Goal: Task Accomplishment & Management: Use online tool/utility

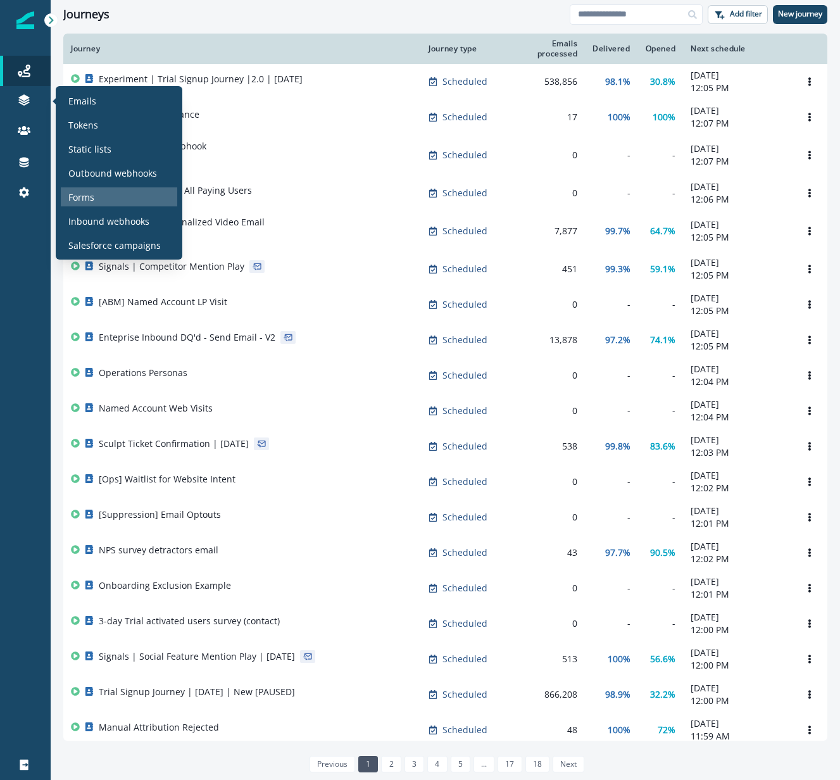
click at [72, 200] on p "Forms" at bounding box center [81, 197] width 26 height 13
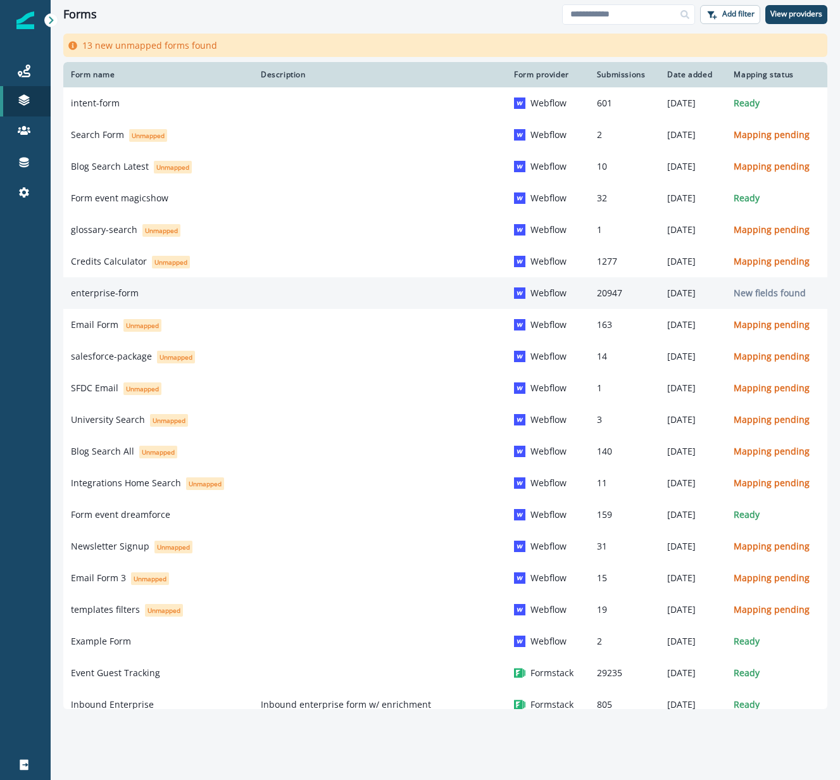
click at [170, 299] on div "enterprise-form" at bounding box center [158, 293] width 175 height 13
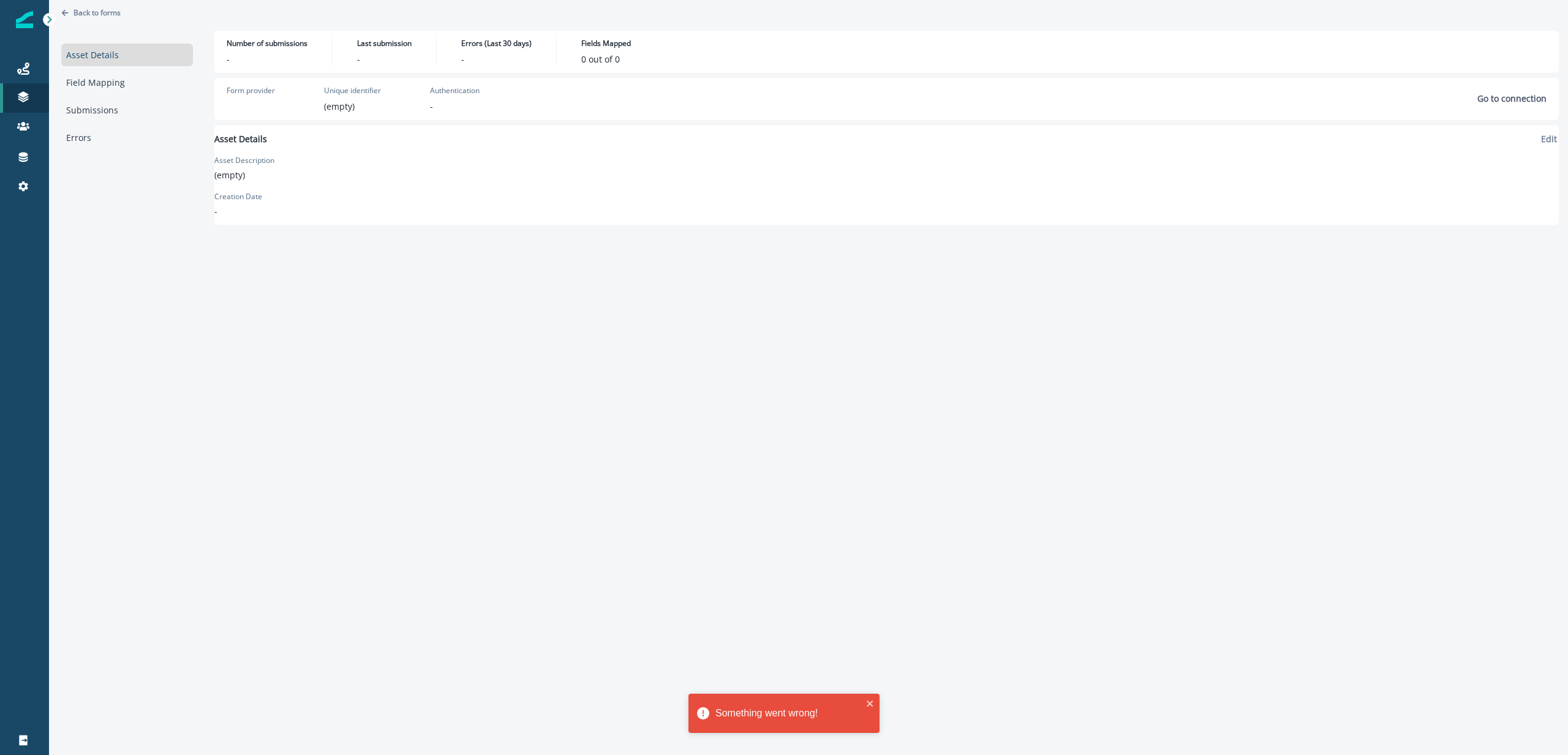
click at [96, 98] on div "Asset Details Field Mapping Submissions Errors" at bounding box center [127, 96] width 132 height 106
click at [109, 110] on link "Submissions" at bounding box center [127, 109] width 132 height 22
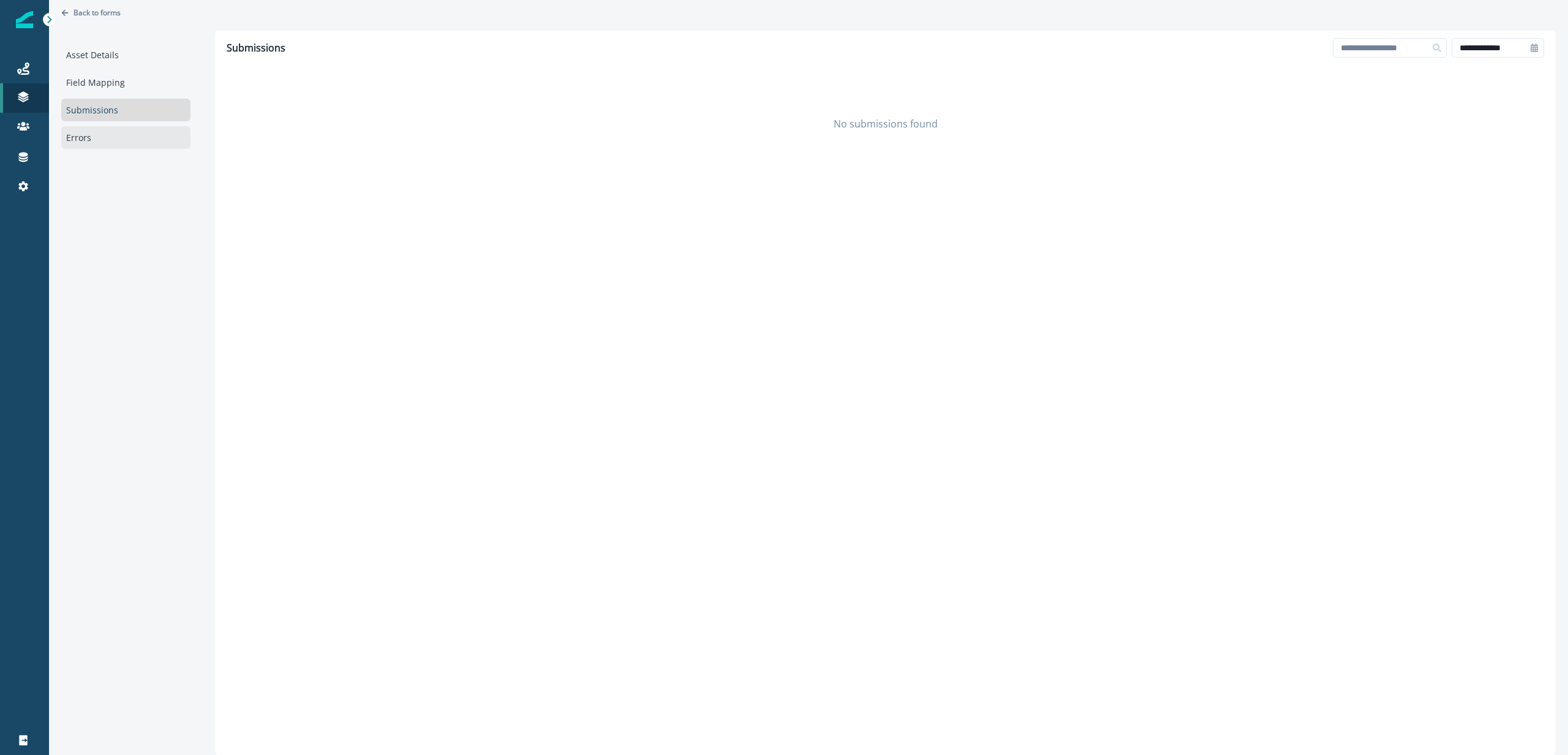
click at [110, 142] on link "Errors" at bounding box center [126, 136] width 130 height 22
click at [122, 76] on link "Field Mapping" at bounding box center [126, 81] width 130 height 22
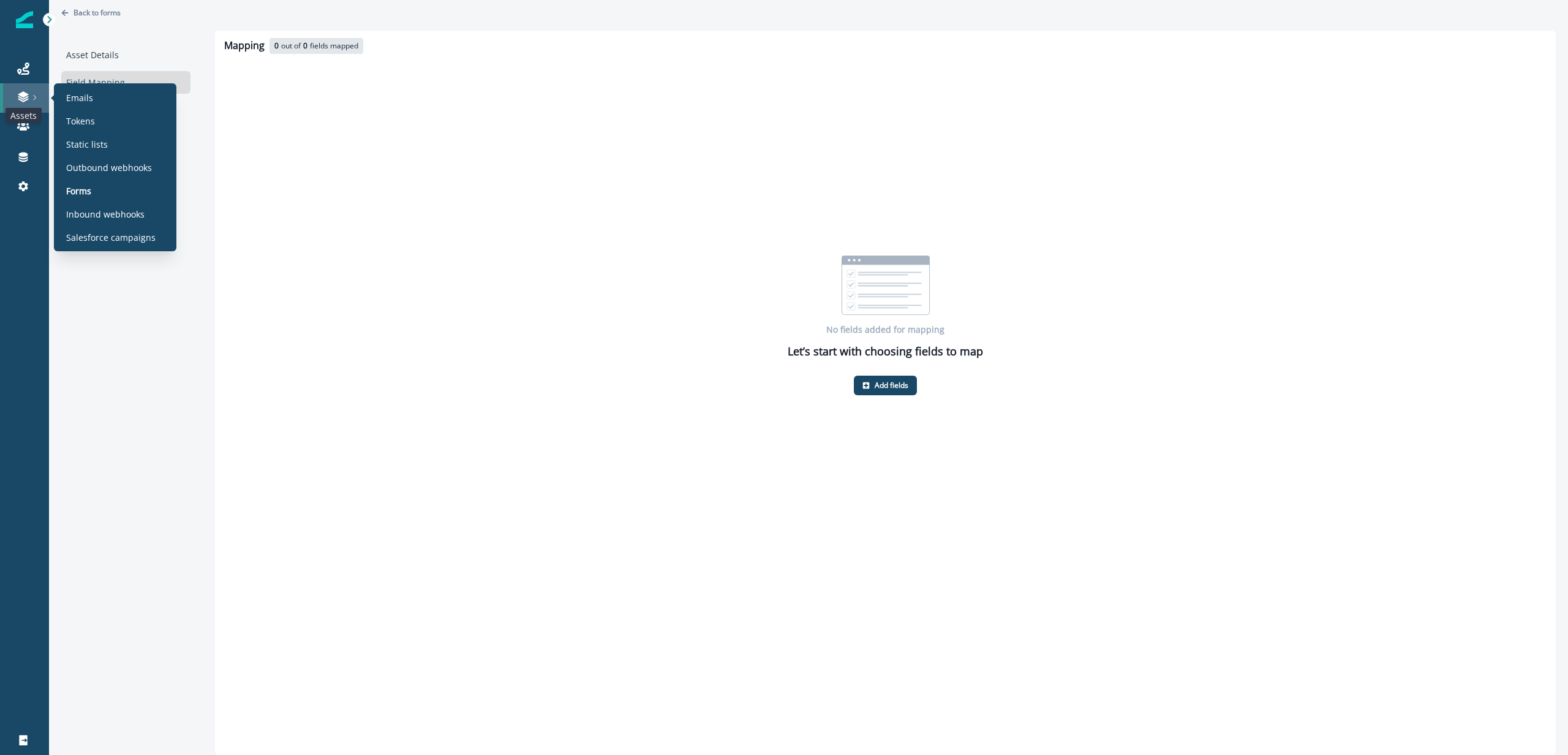
click at [21, 101] on icon at bounding box center [23, 97] width 13 height 13
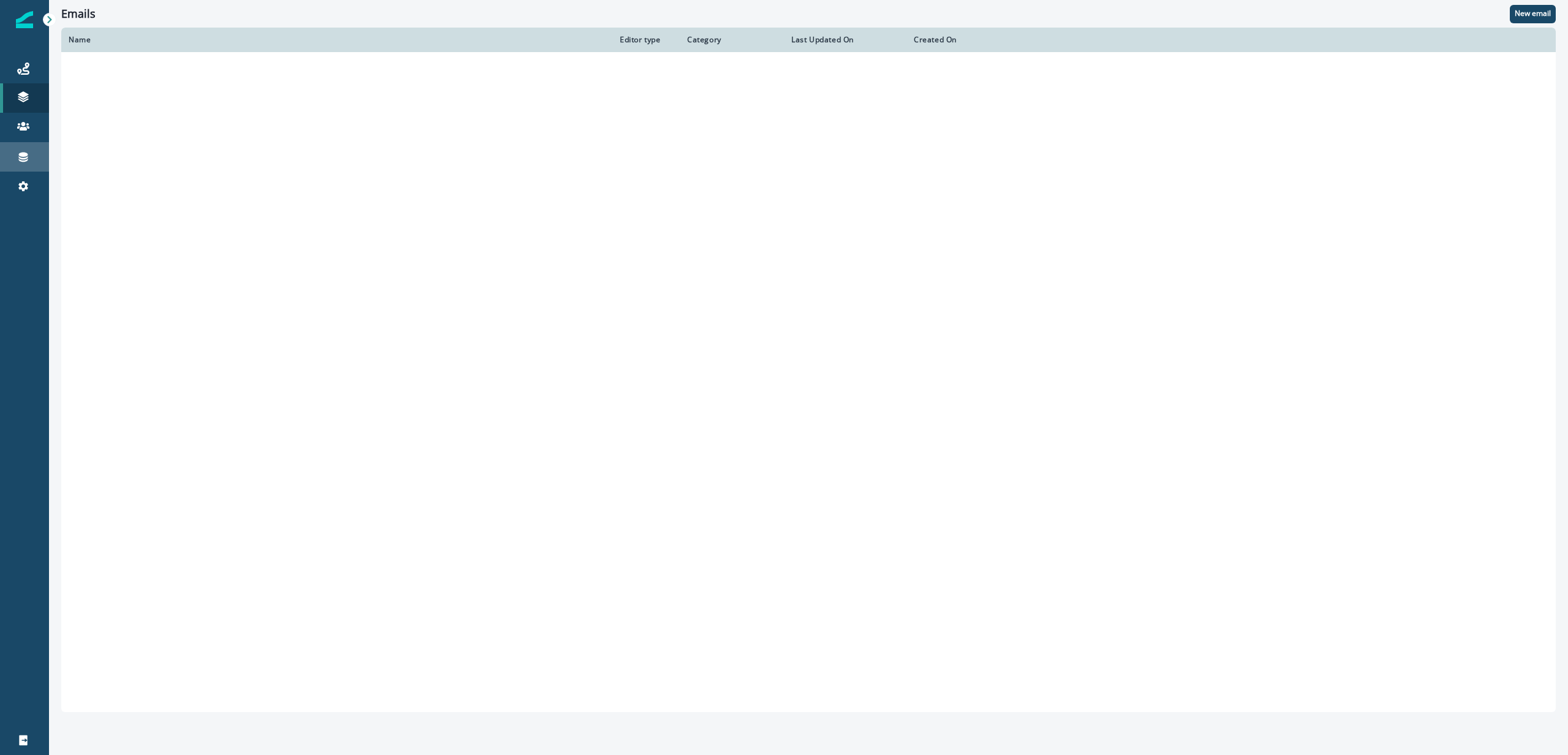
click at [27, 155] on icon at bounding box center [23, 158] width 9 height 10
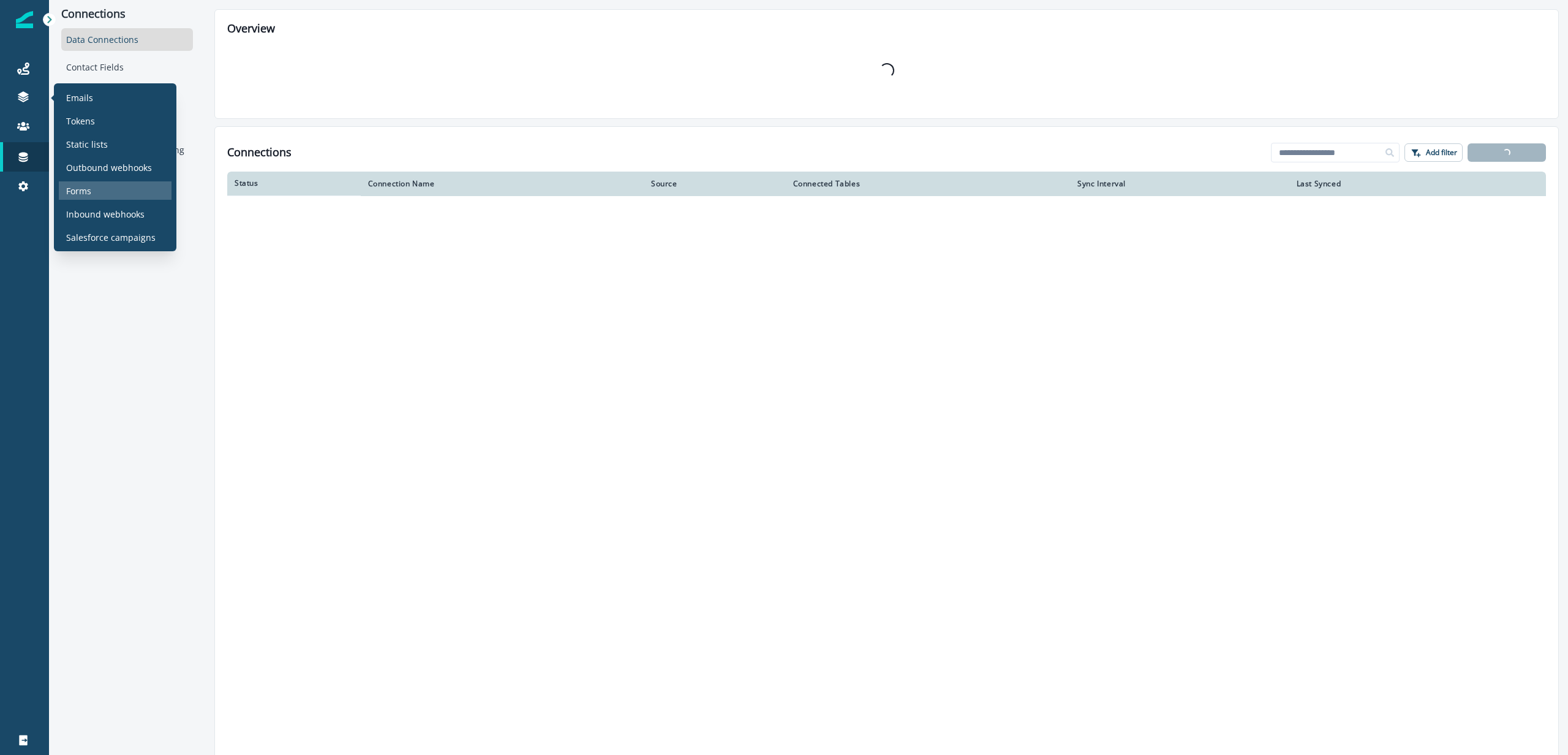
click at [100, 187] on div "Forms" at bounding box center [115, 190] width 112 height 18
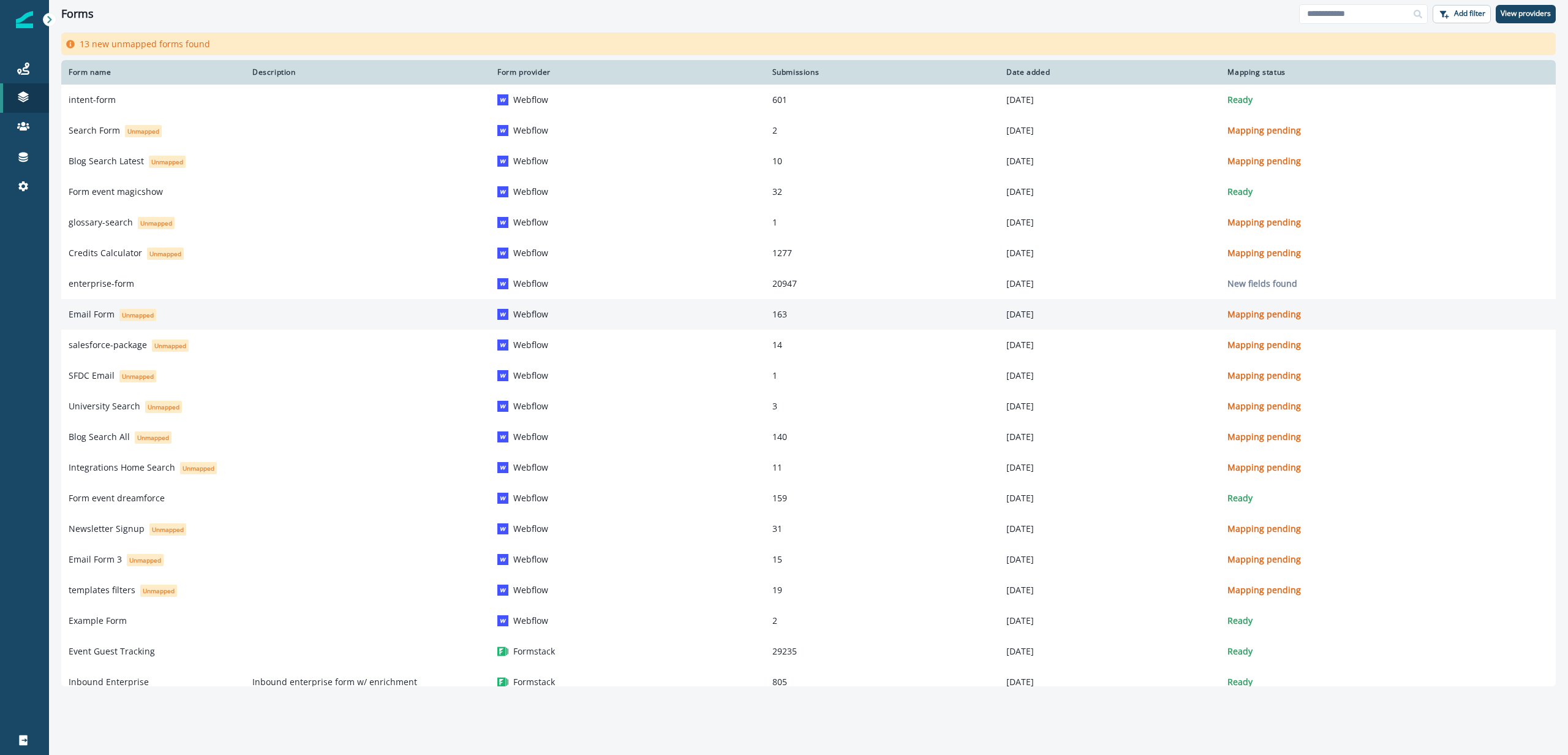
click at [245, 320] on td at bounding box center [367, 315] width 245 height 31
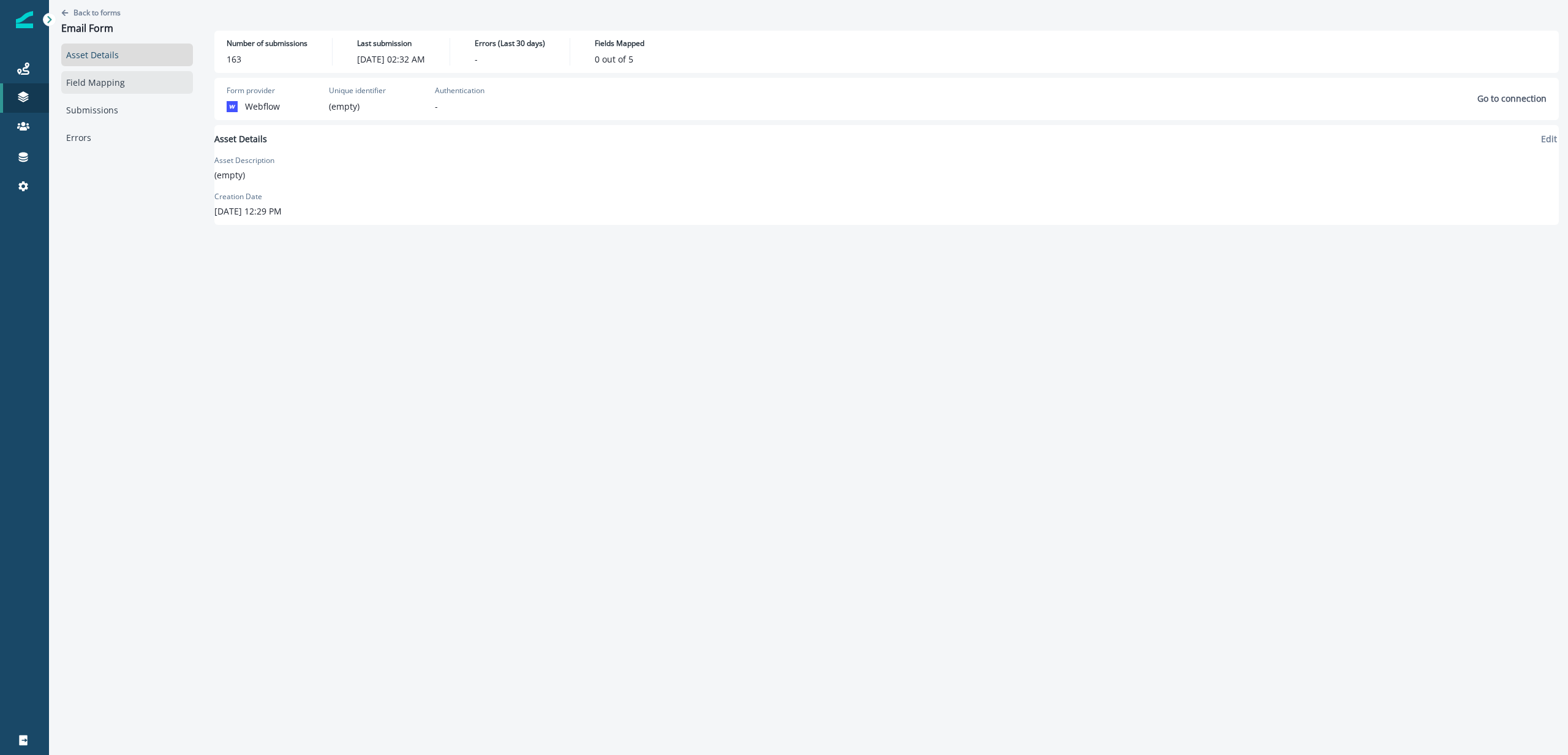
click at [149, 91] on link "Field Mapping" at bounding box center [127, 81] width 132 height 22
click at [70, 11] on button "Back to forms" at bounding box center [90, 13] width 59 height 11
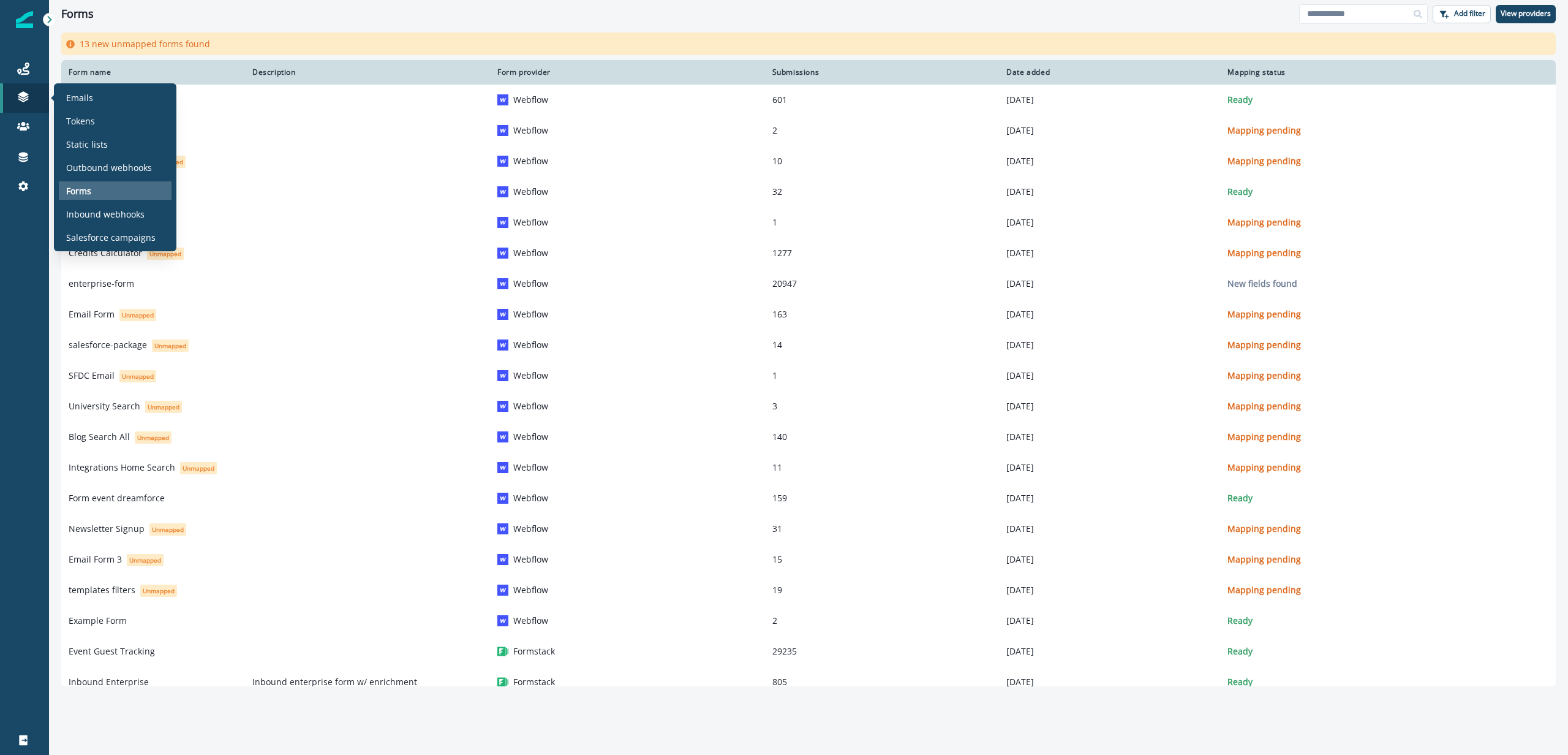
click at [108, 184] on div "Forms" at bounding box center [115, 190] width 112 height 18
